Goal: Check status: Check status

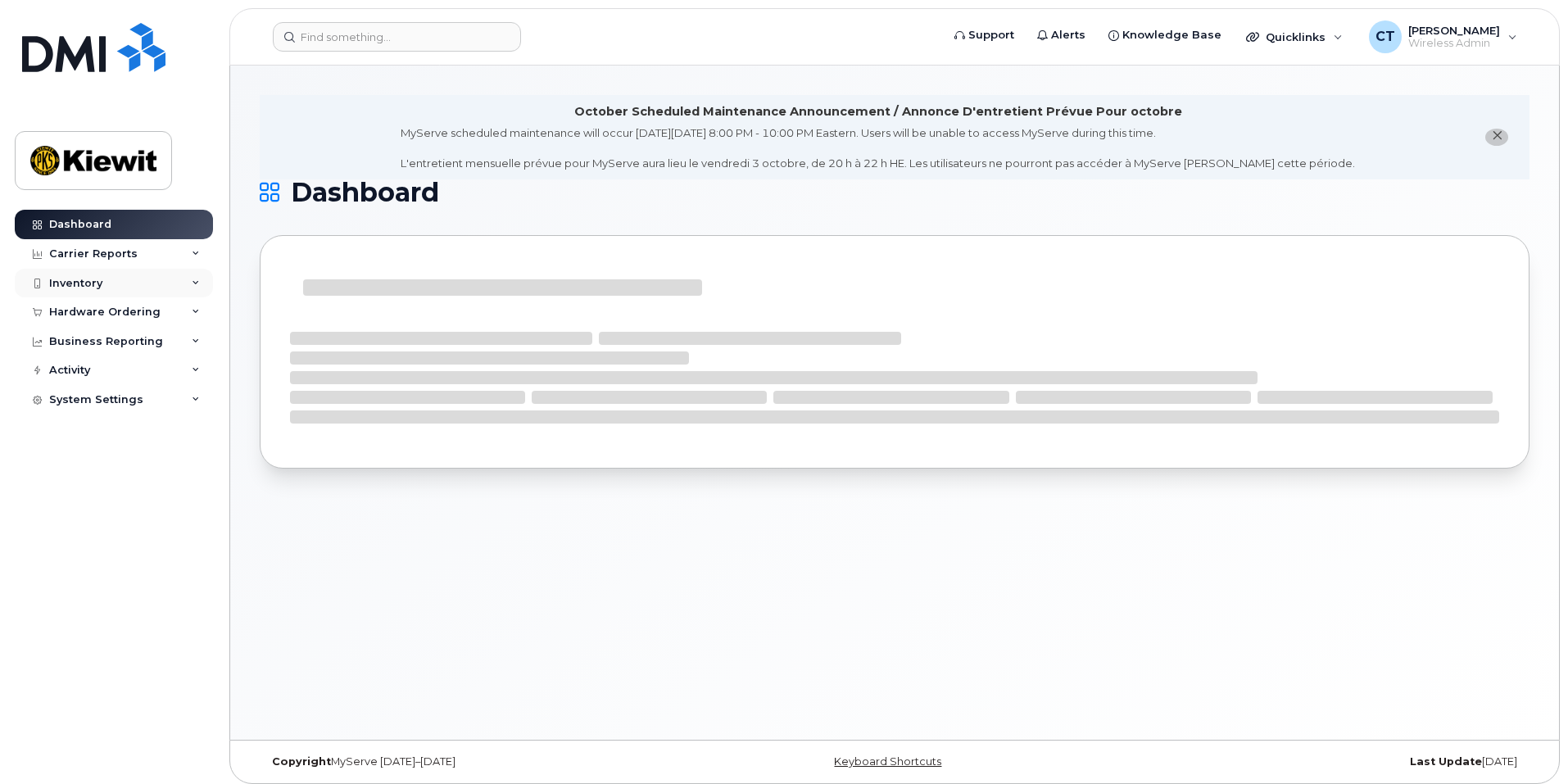
click at [136, 277] on div "Inventory" at bounding box center [114, 283] width 198 height 29
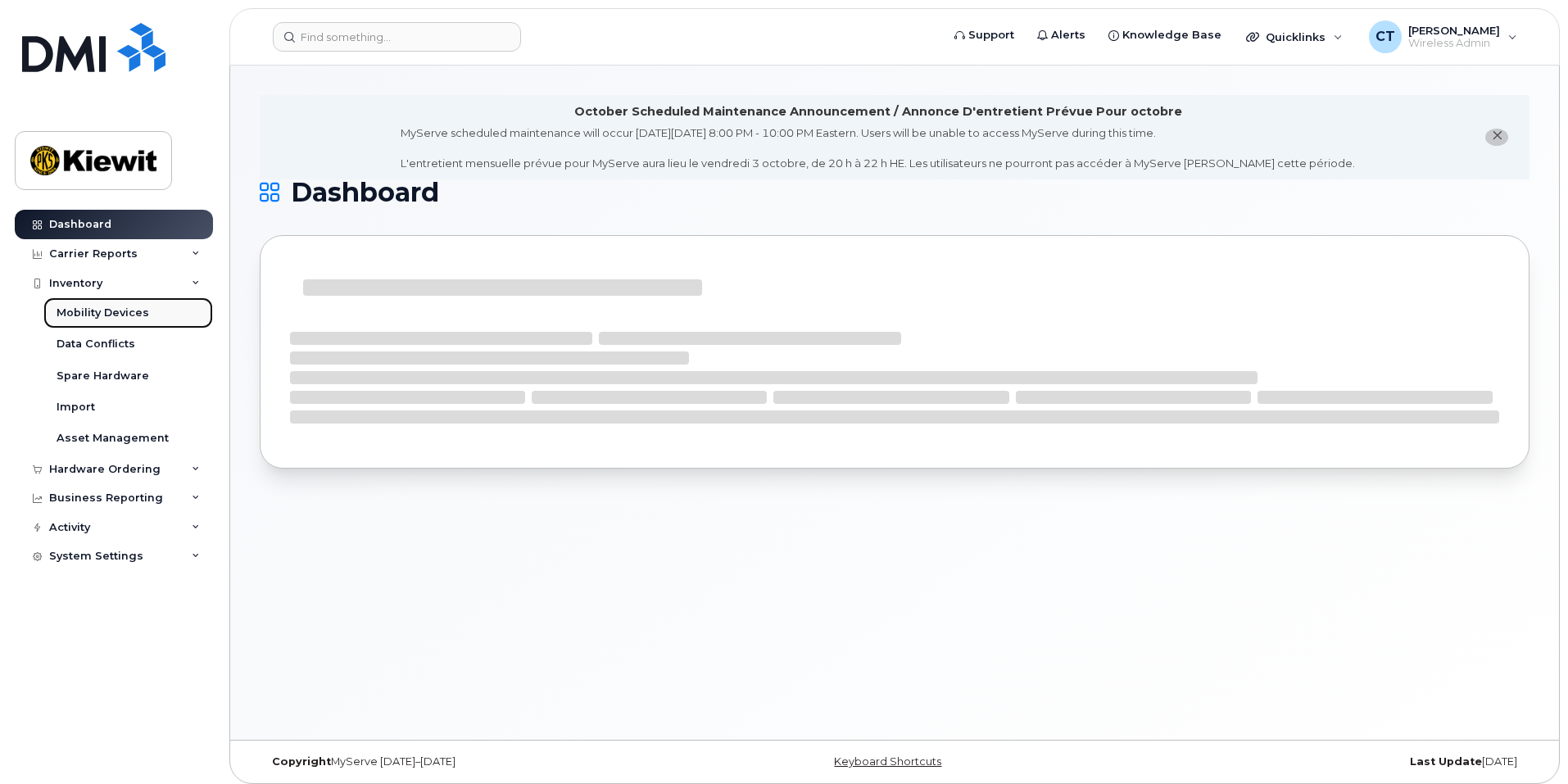
click at [139, 307] on div "Mobility Devices" at bounding box center [103, 313] width 93 height 15
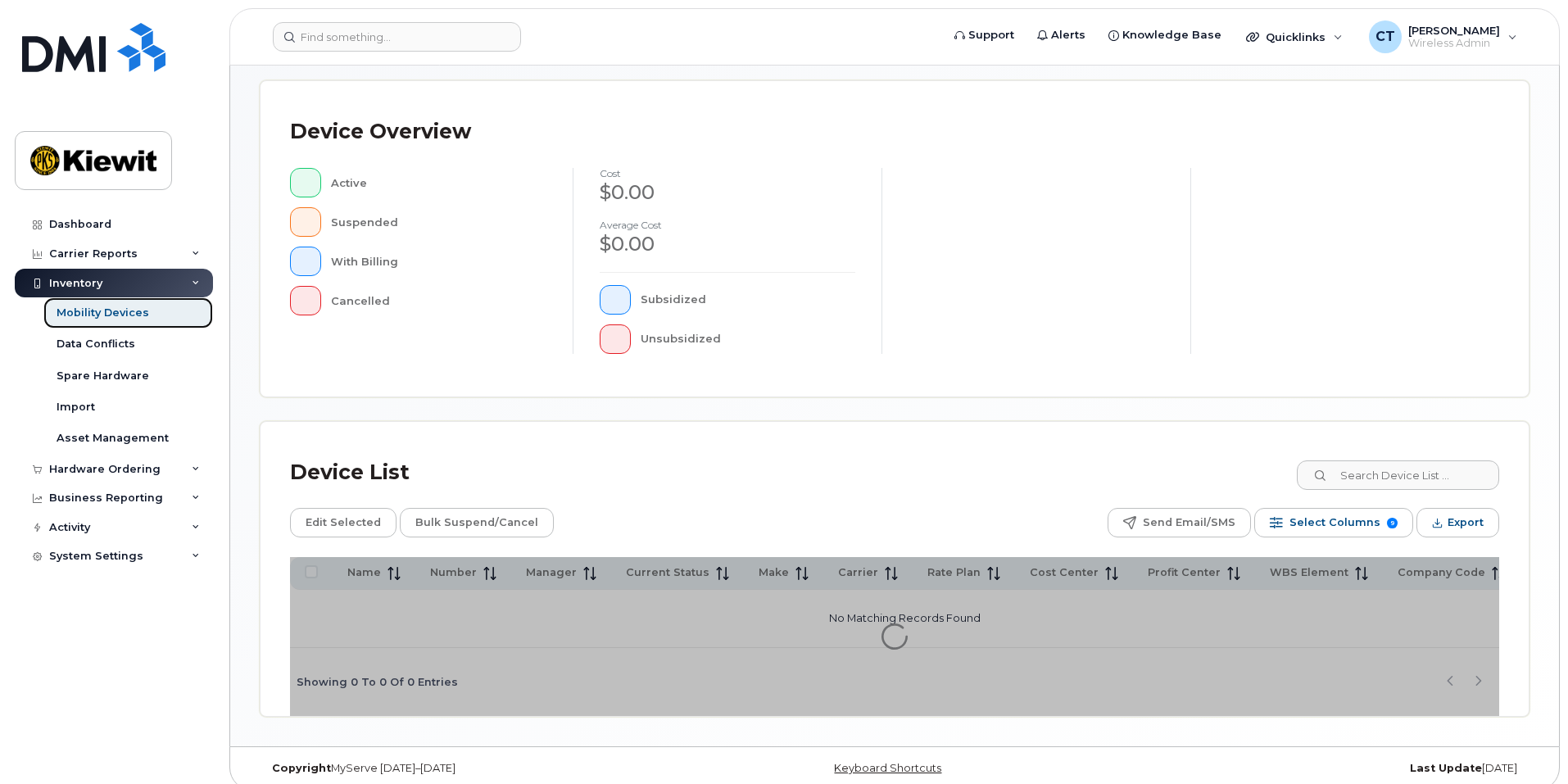
scroll to position [342, 0]
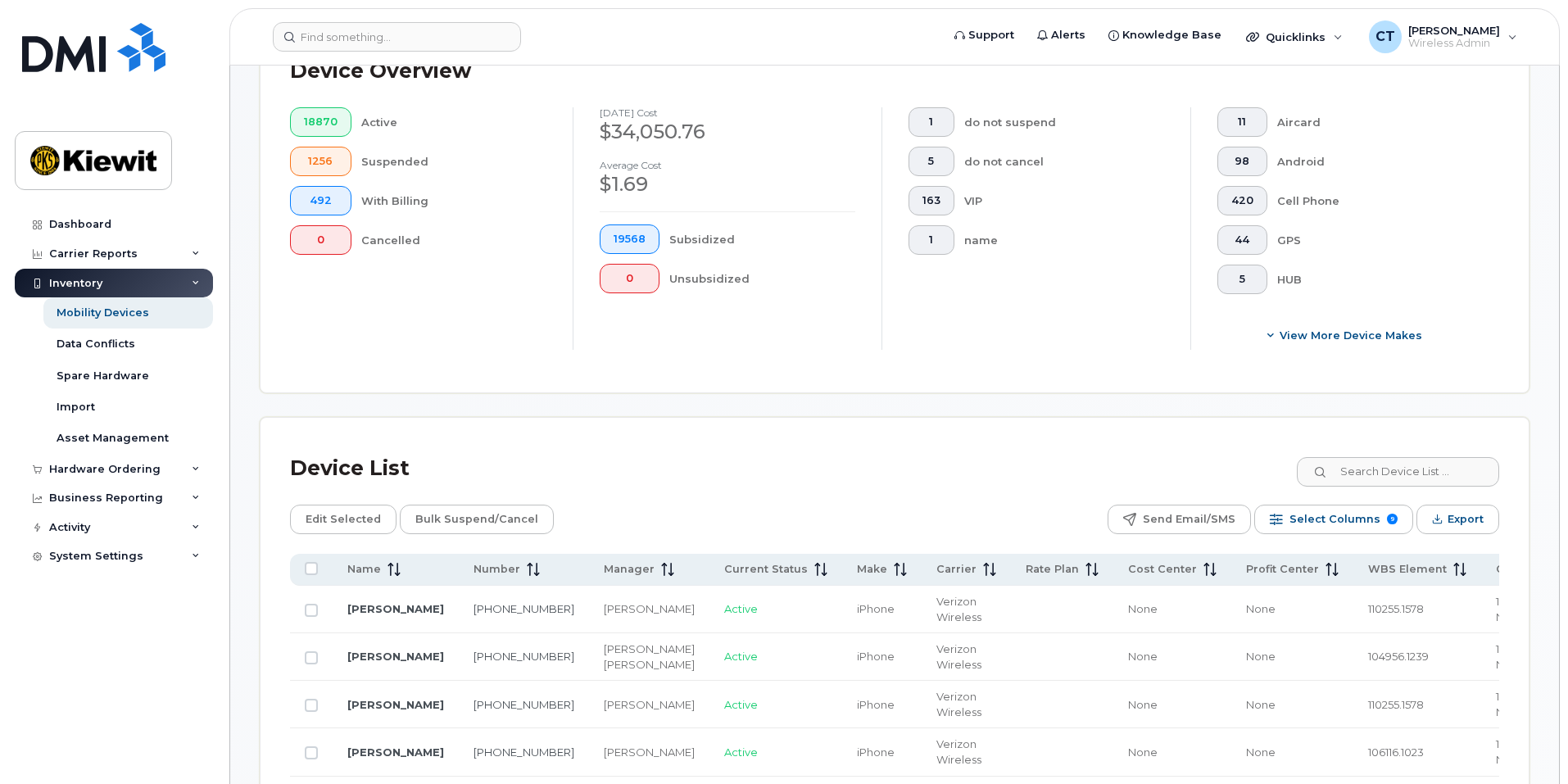
scroll to position [425, 0]
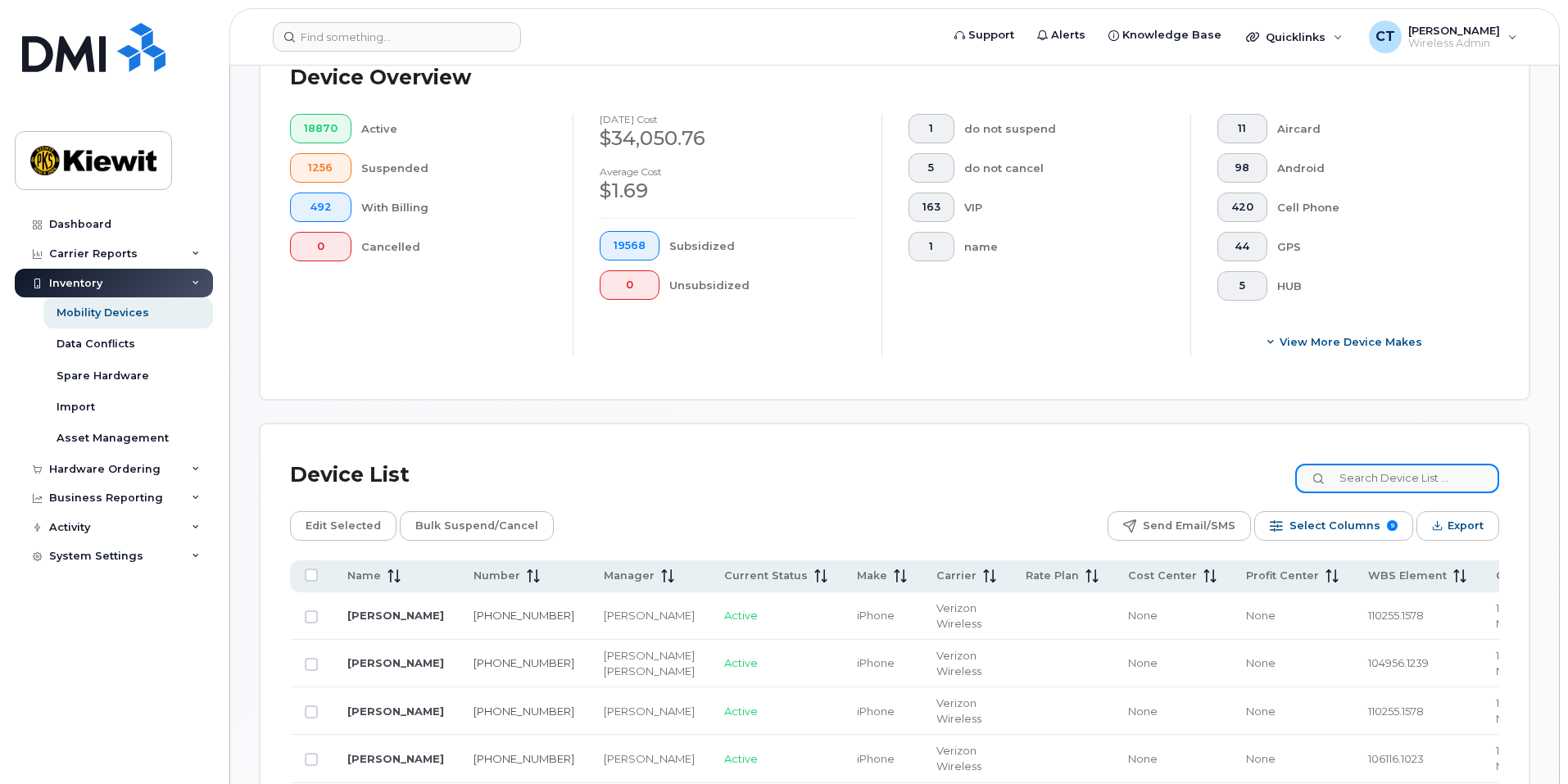
click at [1380, 472] on input at bounding box center [1397, 478] width 204 height 29
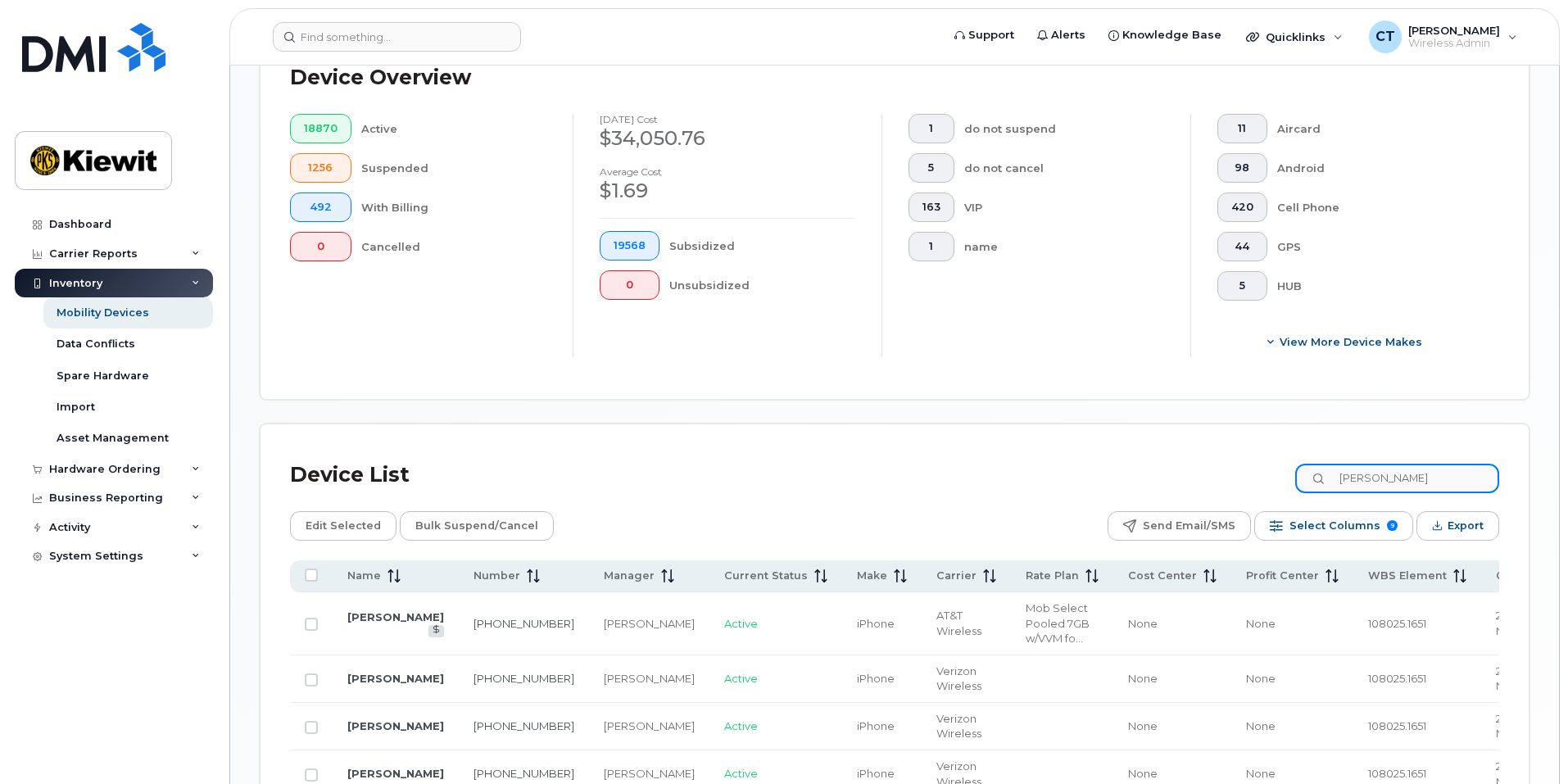
type input "[PERSON_NAME]"
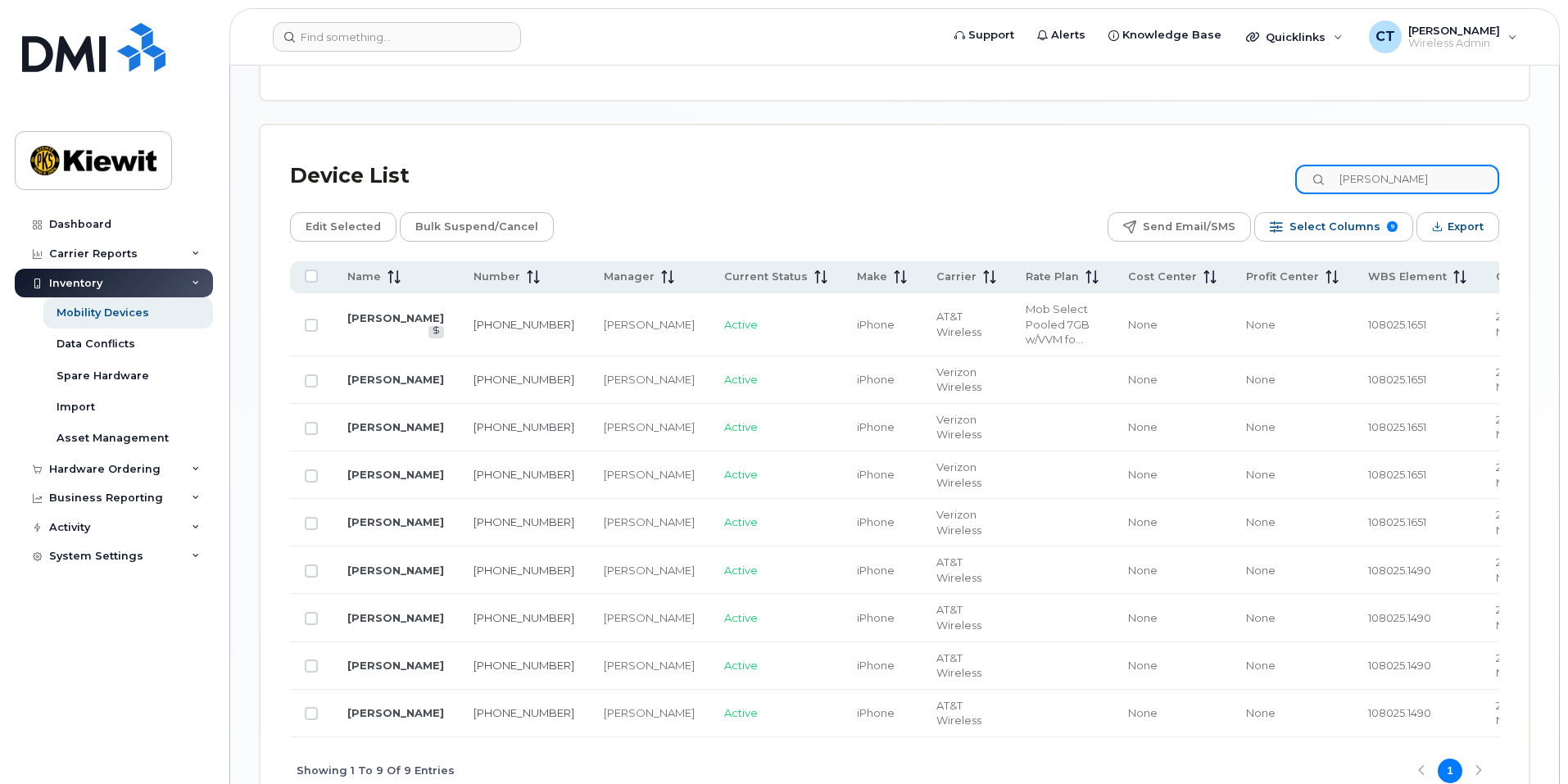
scroll to position [752, 0]
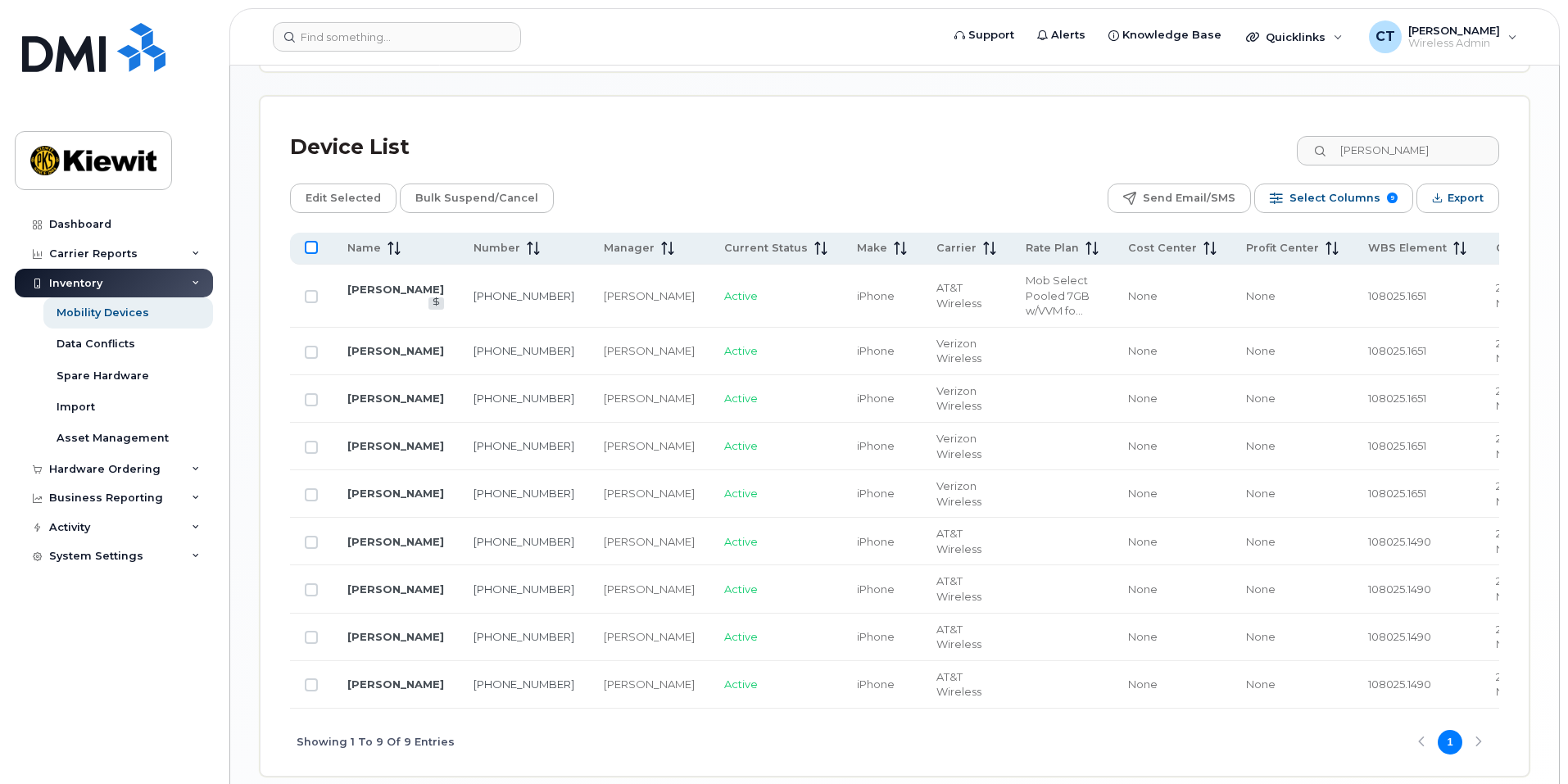
click at [311, 241] on input "All items unselected" at bounding box center [311, 247] width 13 height 13
checkbox input "true"
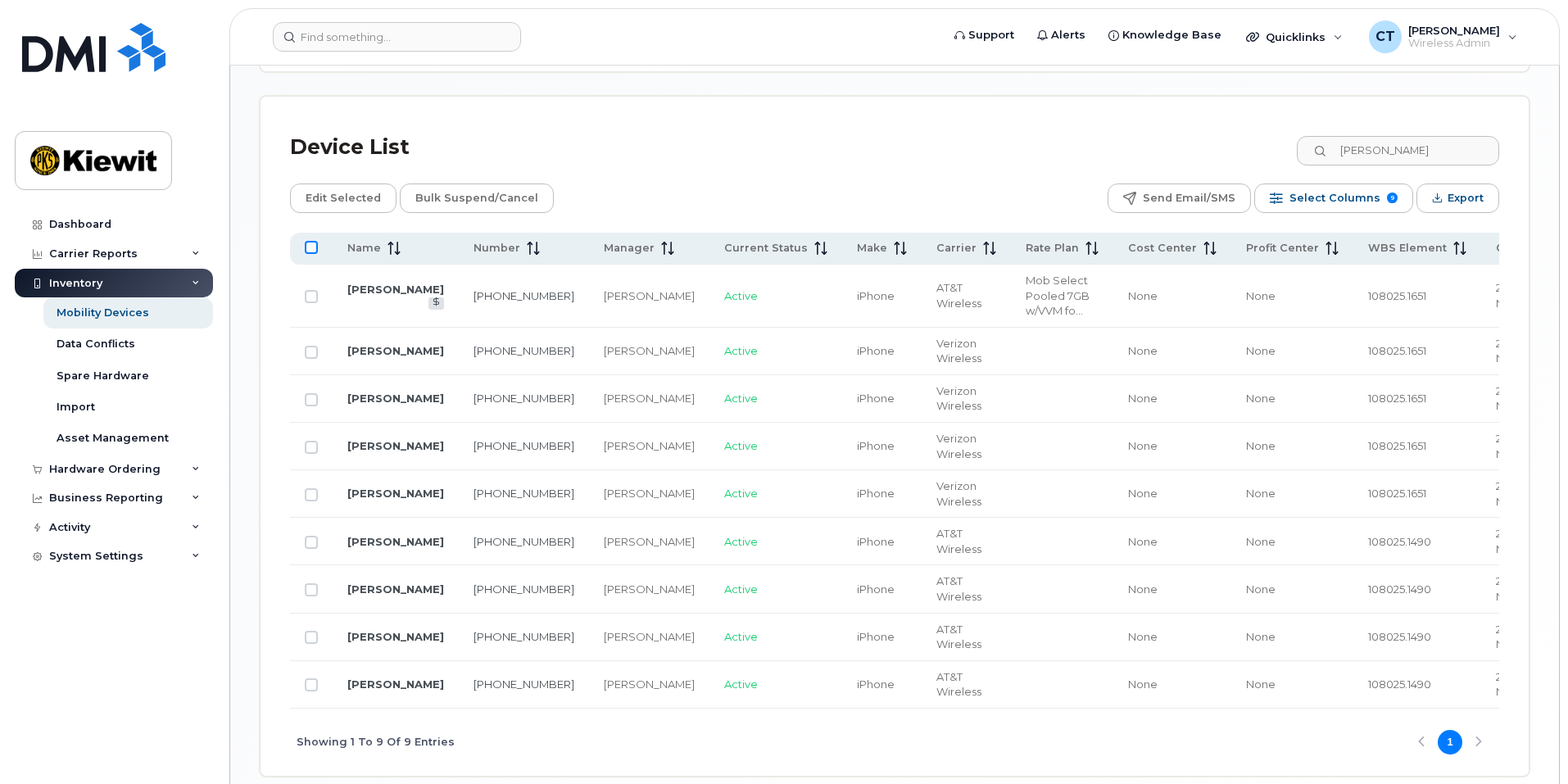
checkbox input "true"
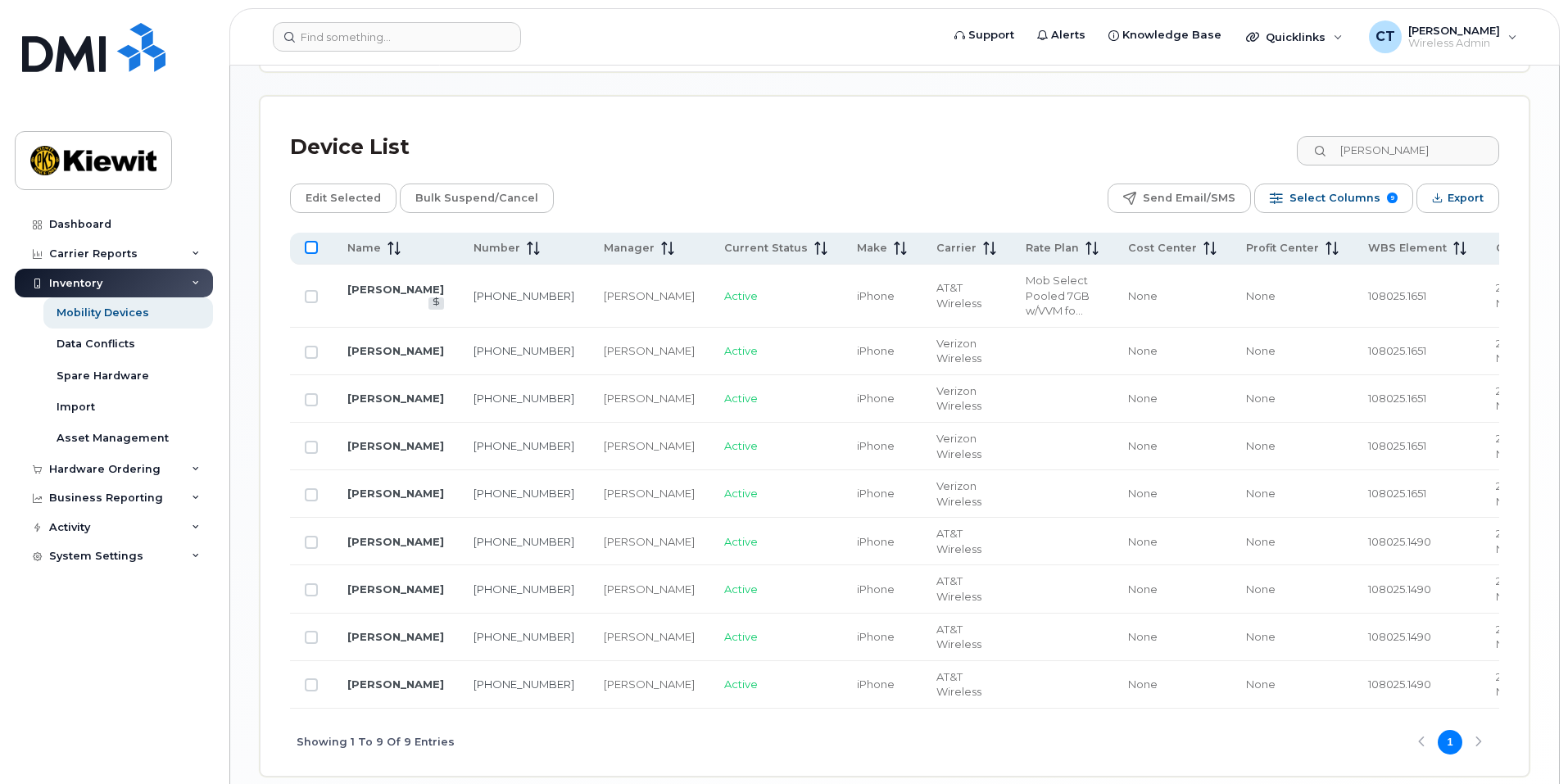
checkbox input "true"
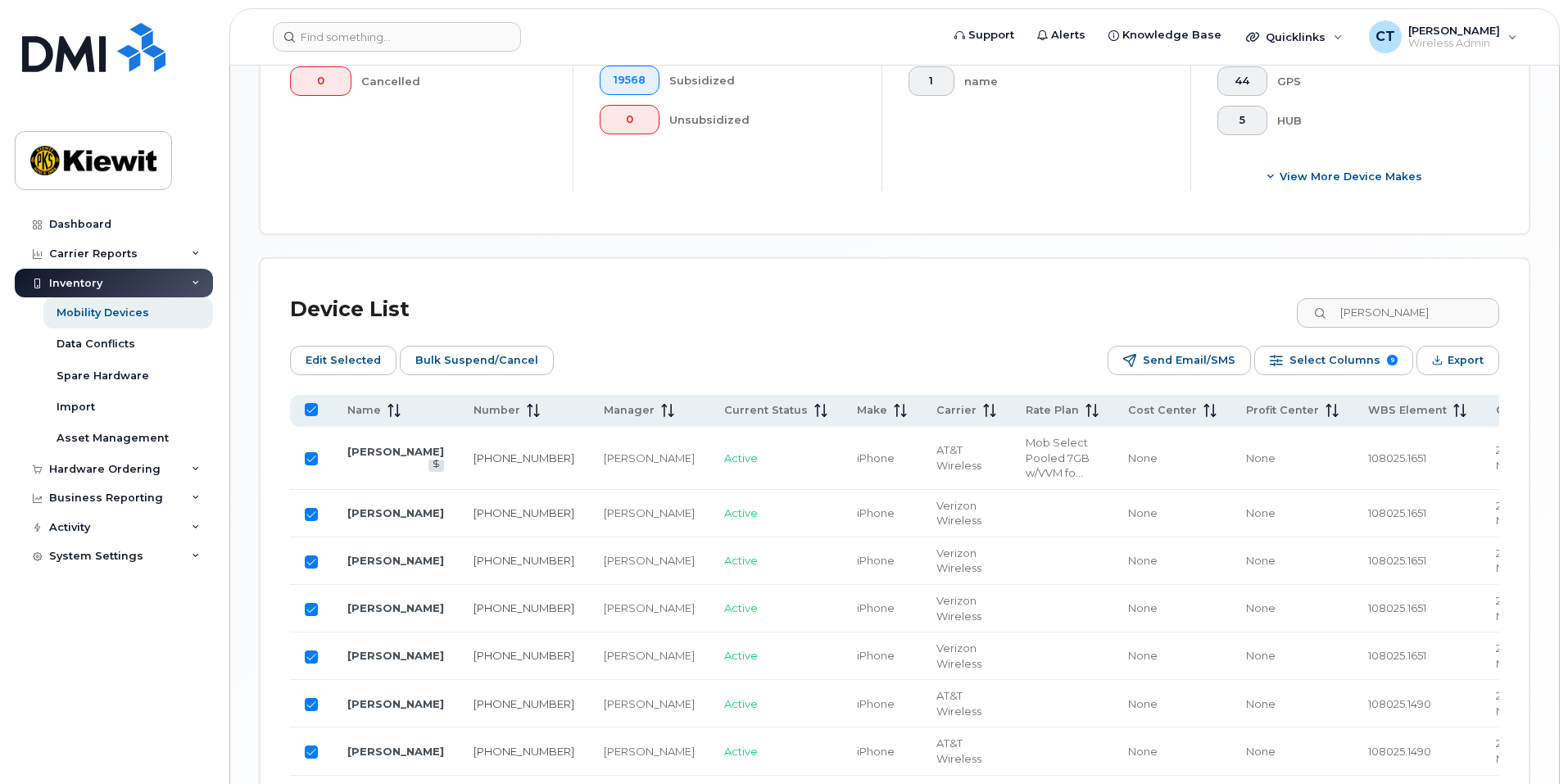
scroll to position [589, 0]
